Goal: Task Accomplishment & Management: Use online tool/utility

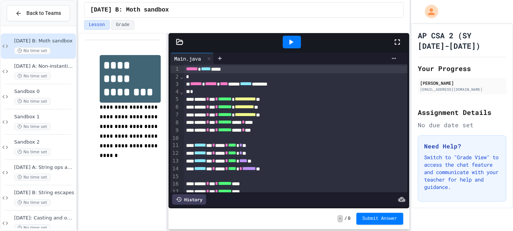
click at [289, 48] on div at bounding box center [292, 42] width 26 height 20
click at [288, 45] on icon at bounding box center [290, 42] width 9 height 9
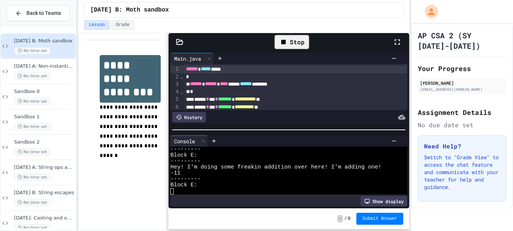
scroll to position [6007, 0]
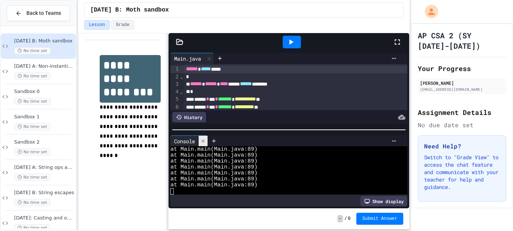
click at [200, 143] on div at bounding box center [203, 141] width 9 height 11
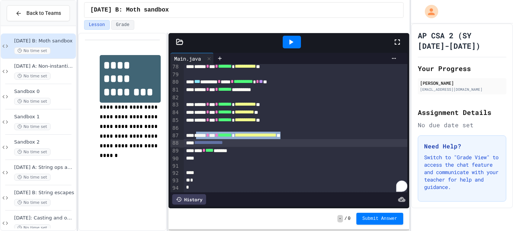
scroll to position [592, 0]
drag, startPoint x: 354, startPoint y: 136, endPoint x: 200, endPoint y: 138, distance: 154.7
click at [200, 138] on div "**********" at bounding box center [296, 136] width 224 height 8
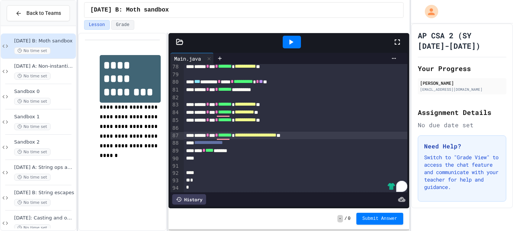
click at [273, 144] on div "**********" at bounding box center [296, 143] width 224 height 8
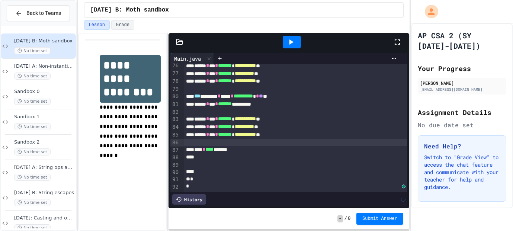
scroll to position [576, 0]
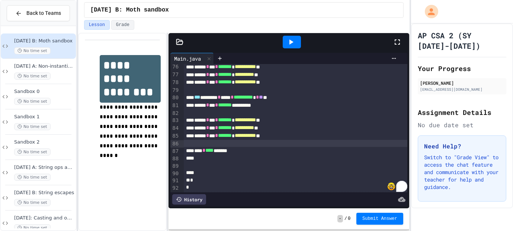
click at [289, 63] on div at bounding box center [307, 58] width 186 height 11
click at [284, 48] on div at bounding box center [292, 42] width 18 height 13
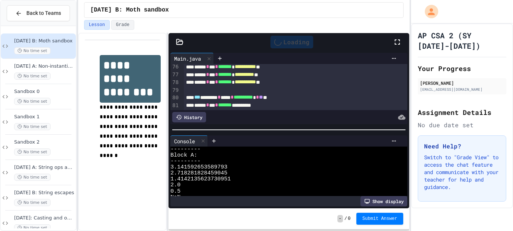
scroll to position [6007, 0]
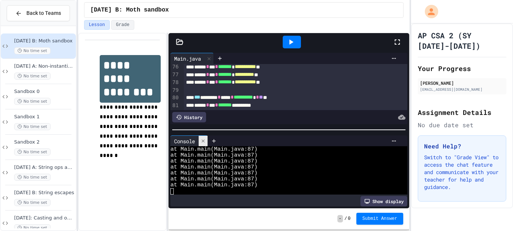
click at [204, 143] on icon at bounding box center [202, 140] width 5 height 5
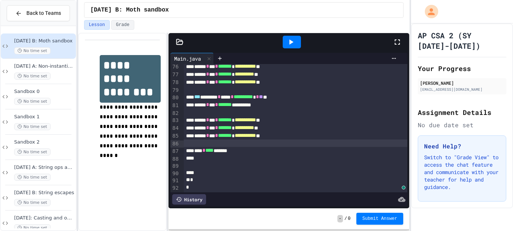
scroll to position [0, 0]
